Goal: Obtain resource: Download file/media

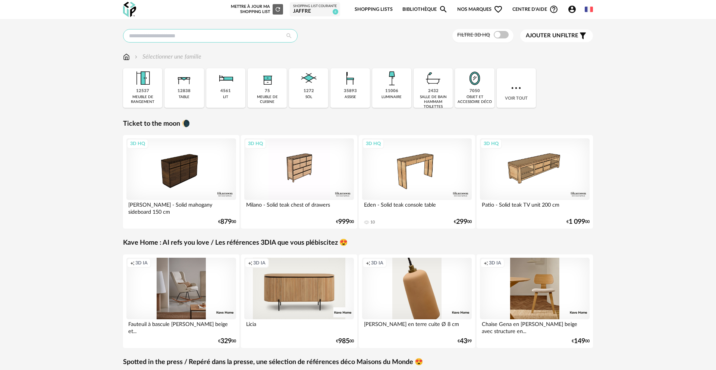
click at [173, 30] on input "text" at bounding box center [210, 35] width 174 height 13
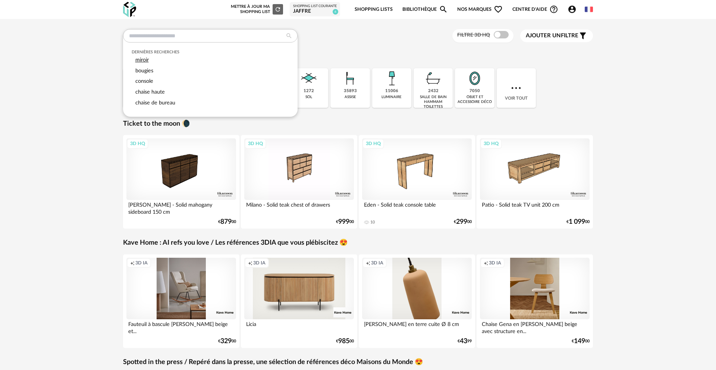
click at [150, 60] on div "miroir" at bounding box center [211, 60] width 158 height 11
type input "******"
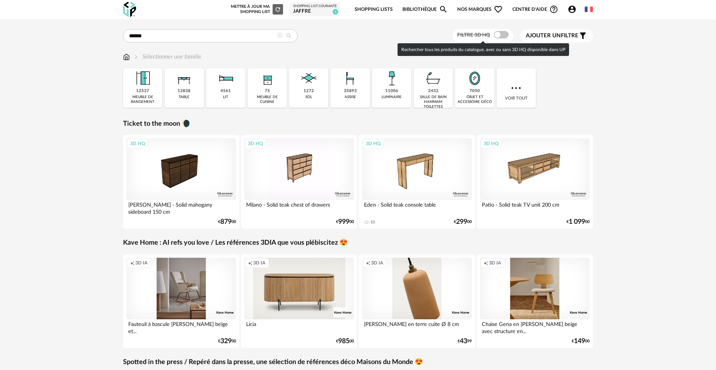
click at [499, 35] on span at bounding box center [501, 34] width 15 height 7
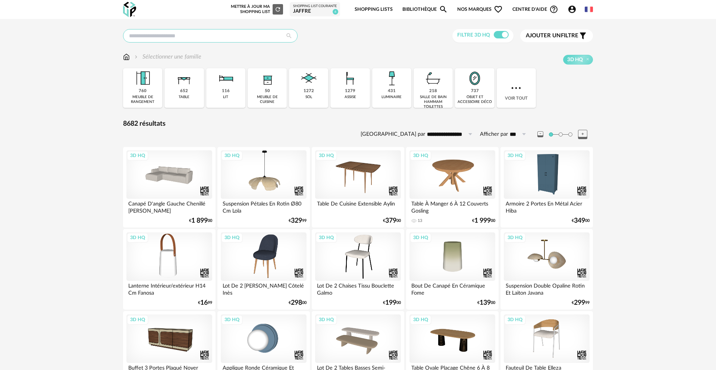
click at [248, 41] on input "text" at bounding box center [210, 35] width 174 height 13
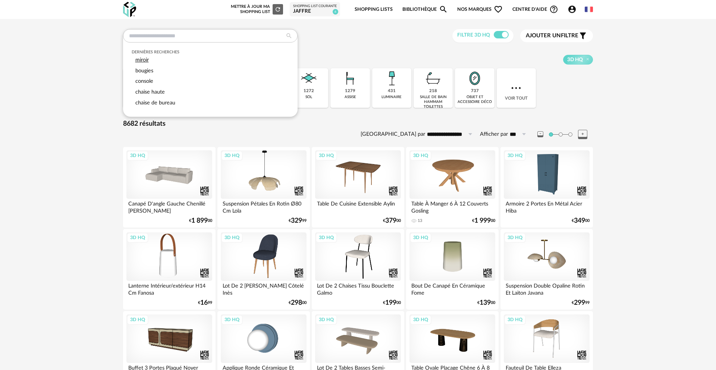
click at [145, 59] on span "miroir" at bounding box center [141, 60] width 13 height 6
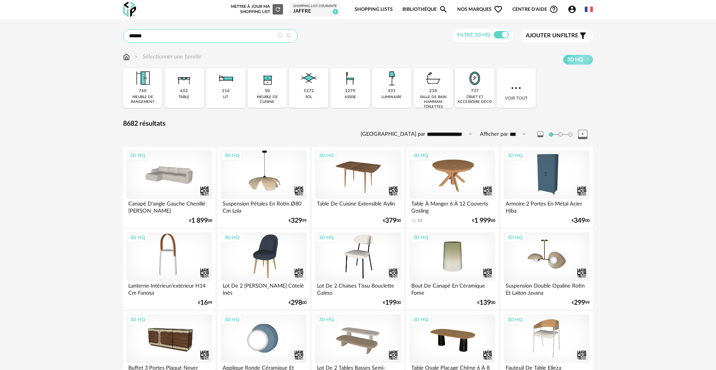
type input "******"
type input "**********"
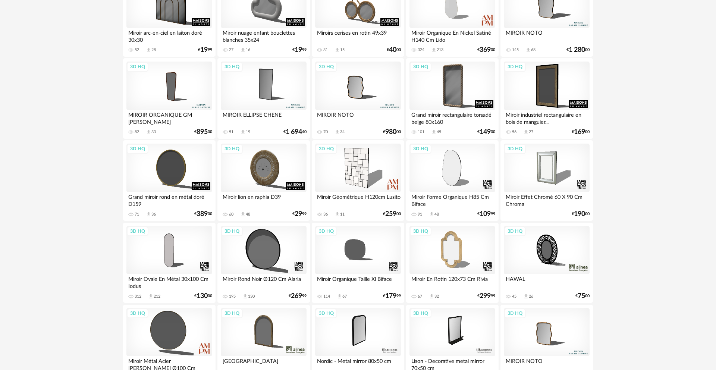
scroll to position [163, 0]
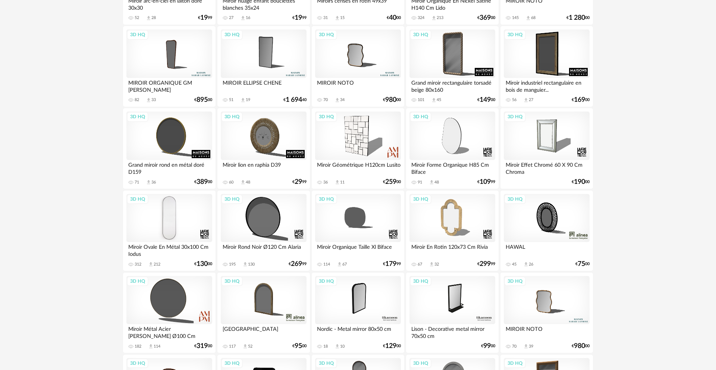
click at [188, 225] on div "3D HQ" at bounding box center [169, 218] width 86 height 48
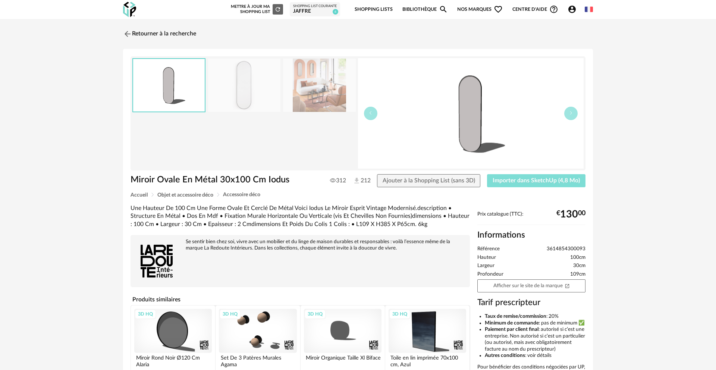
click at [528, 184] on button "Importer dans SketchUp (4,8 Mo)" at bounding box center [536, 180] width 98 height 13
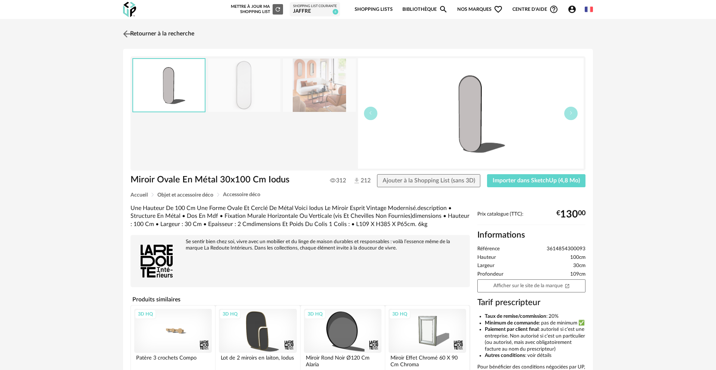
click at [180, 34] on link "Retourner à la recherche" at bounding box center [157, 34] width 73 height 16
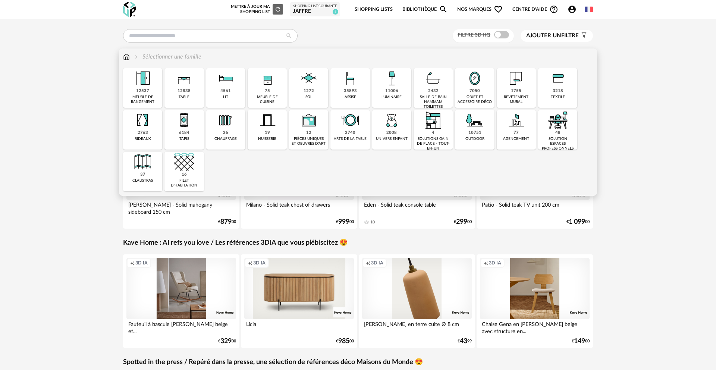
click at [481, 90] on div "7050 objet et accessoire déco" at bounding box center [474, 88] width 39 height 40
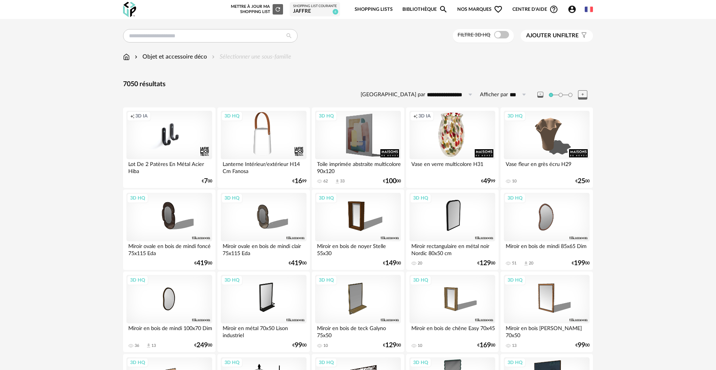
scroll to position [1, 0]
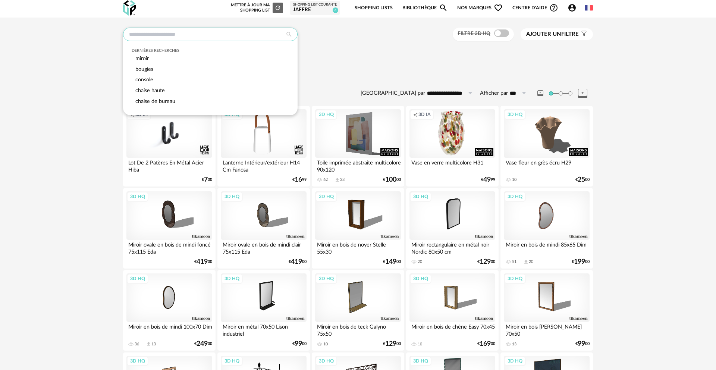
click at [169, 37] on input "text" at bounding box center [210, 34] width 174 height 13
click at [355, 60] on div "Objet et accessoire déco Sélectionner une sous-famille" at bounding box center [358, 59] width 470 height 16
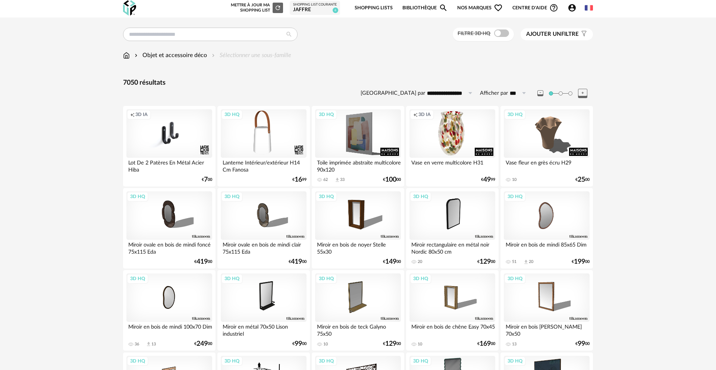
click at [506, 36] on span at bounding box center [501, 32] width 15 height 7
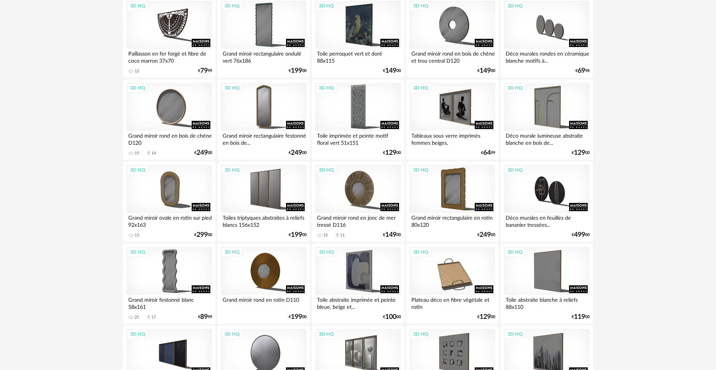
scroll to position [391, 0]
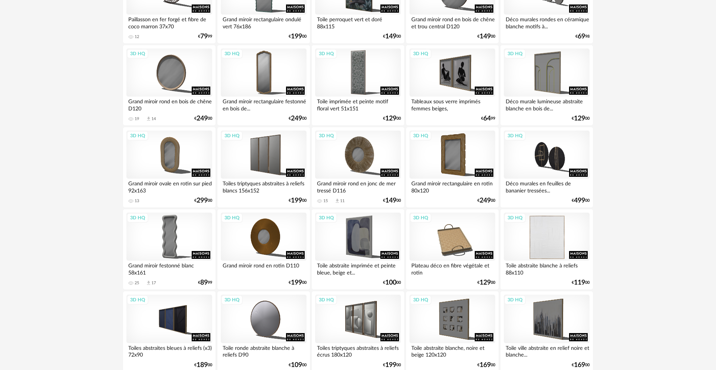
click at [569, 239] on div "3D HQ" at bounding box center [547, 237] width 86 height 48
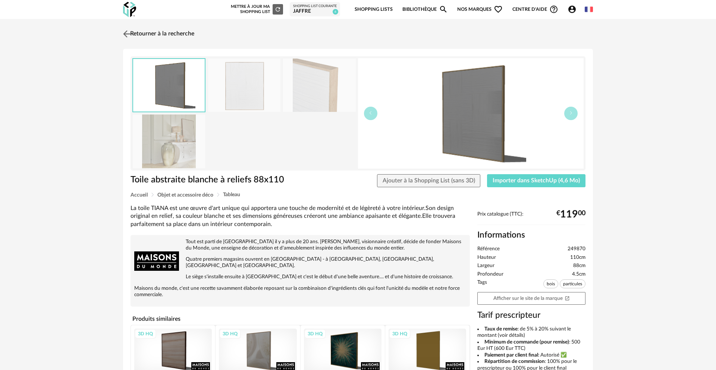
click at [125, 32] on img at bounding box center [127, 33] width 11 height 11
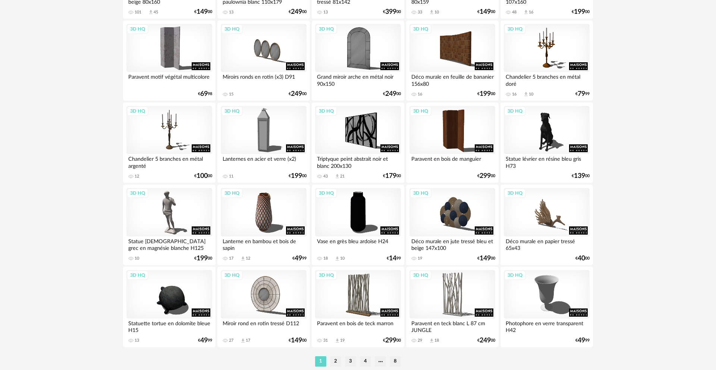
scroll to position [1411, 0]
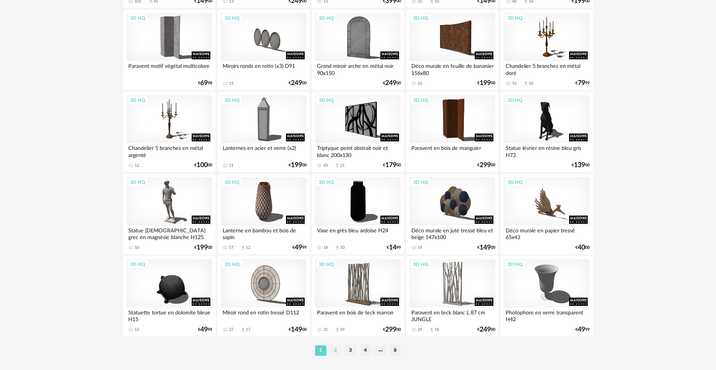
click at [335, 354] on li "2" at bounding box center [335, 350] width 11 height 10
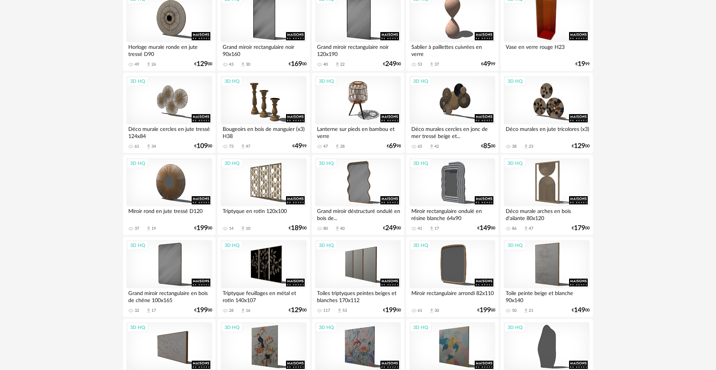
scroll to position [474, 0]
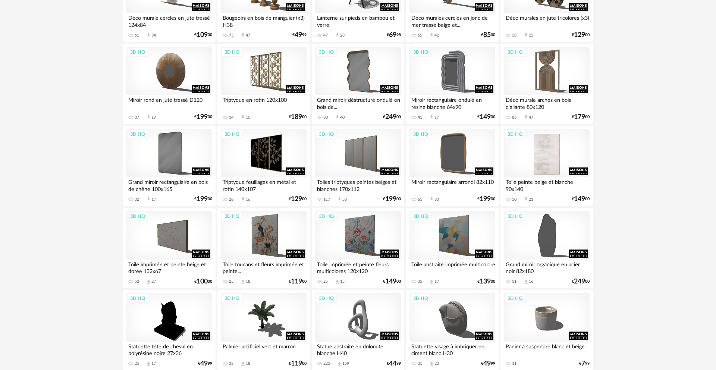
click at [547, 160] on div "3D HQ" at bounding box center [547, 153] width 86 height 48
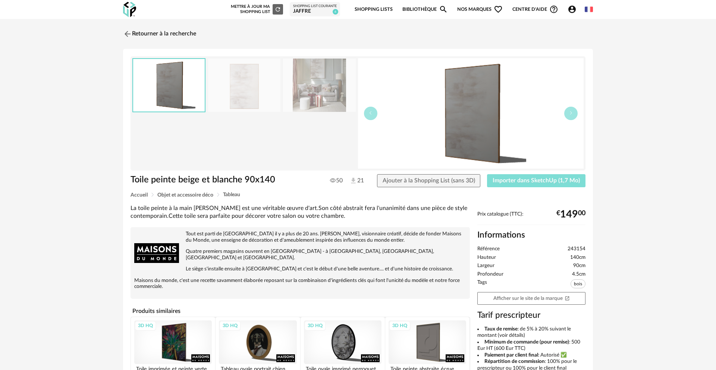
click at [511, 181] on span "Importer dans SketchUp (1,7 Mo)" at bounding box center [535, 180] width 87 height 6
